Goal: Transaction & Acquisition: Purchase product/service

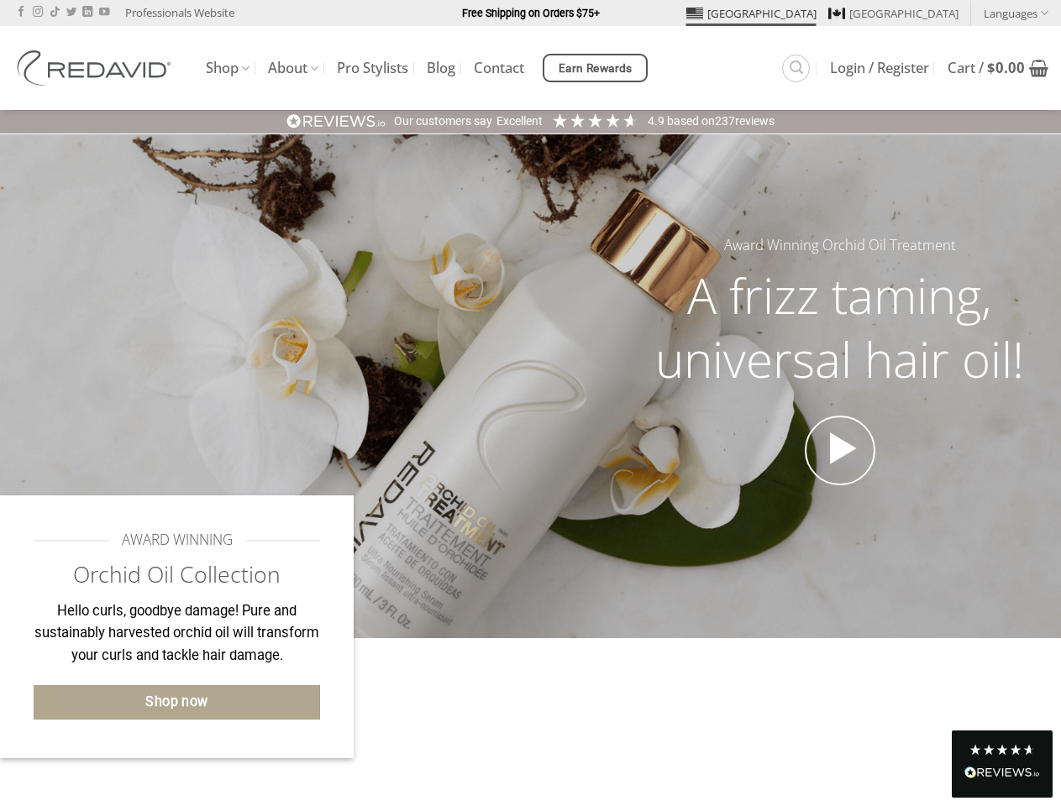
click at [530, 403] on div "Award Winning Orchid Oil Treatment A frizz taming, universal hair oil!" at bounding box center [530, 386] width 1061 height 305
click at [1015, 13] on link "Languages" at bounding box center [1016, 13] width 65 height 24
click at [597, 68] on span "Earn Rewards" at bounding box center [596, 69] width 74 height 18
click at [530, 121] on div "Excellent" at bounding box center [519, 121] width 46 height 17
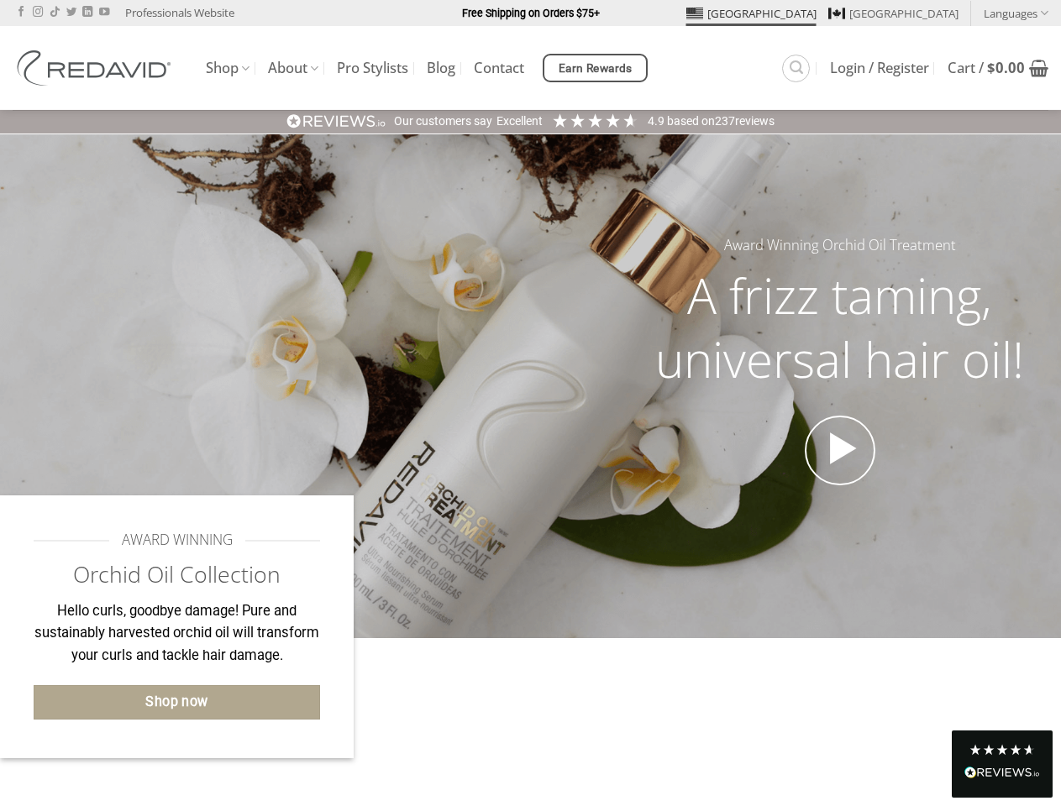
click at [1002, 763] on div "Read All Reviews" at bounding box center [1002, 774] width 76 height 22
